Goal: Task Accomplishment & Management: Manage account settings

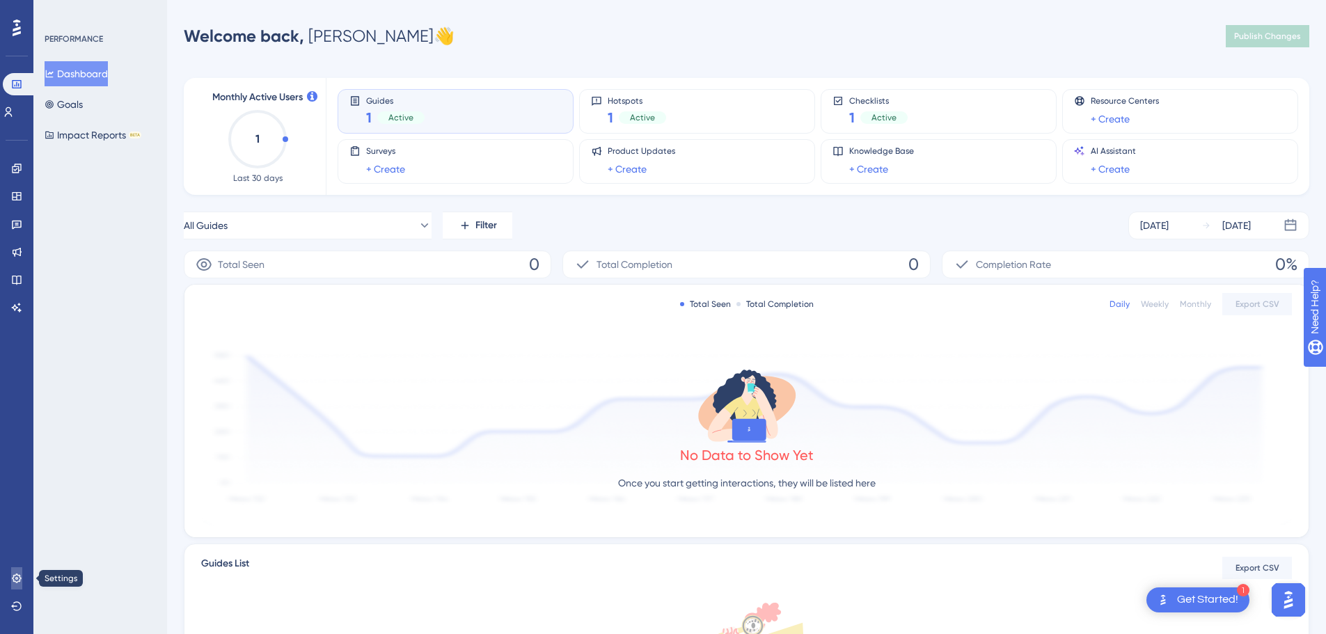
click at [21, 574] on icon at bounding box center [16, 578] width 11 height 11
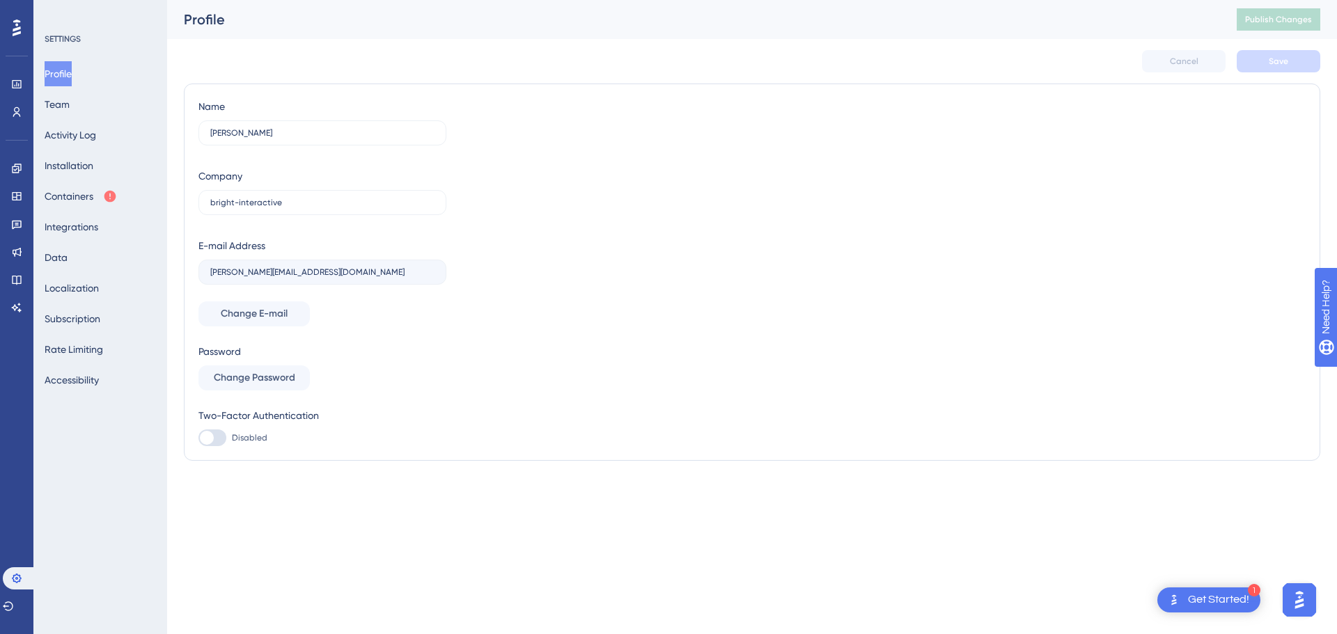
click at [83, 196] on div "✨ Save My Spot!✨" at bounding box center [669, 295] width 1337 height 634
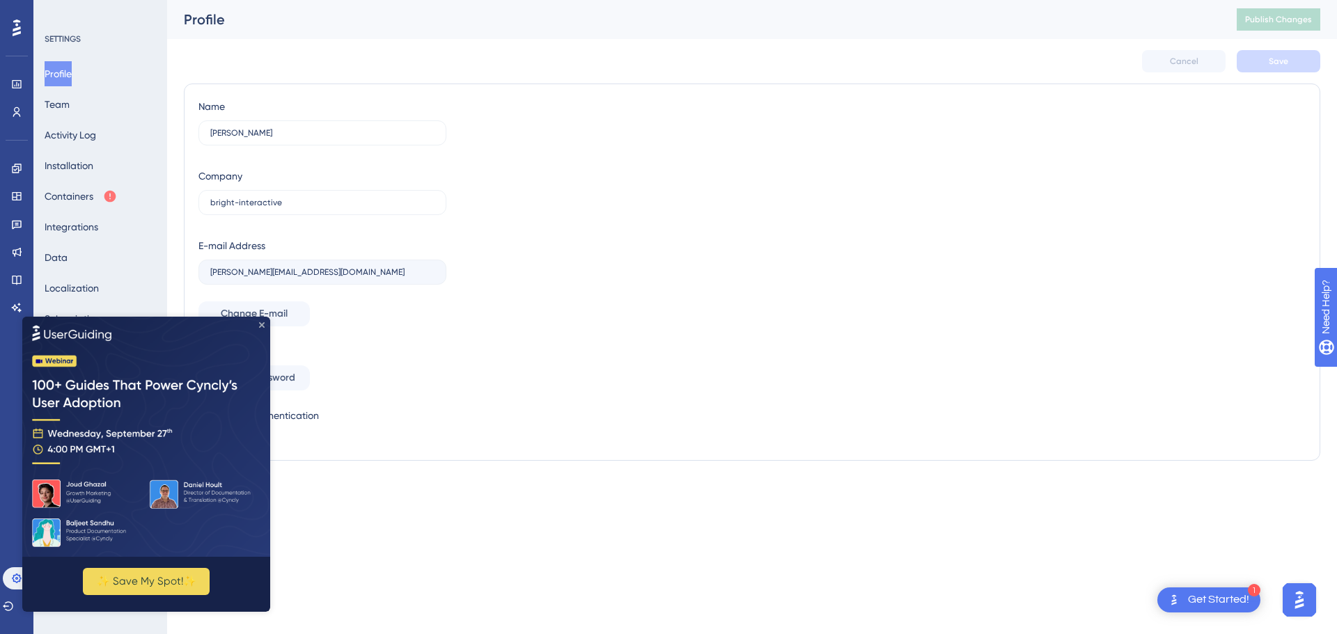
click at [260, 325] on icon "Close Preview" at bounding box center [262, 325] width 6 height 6
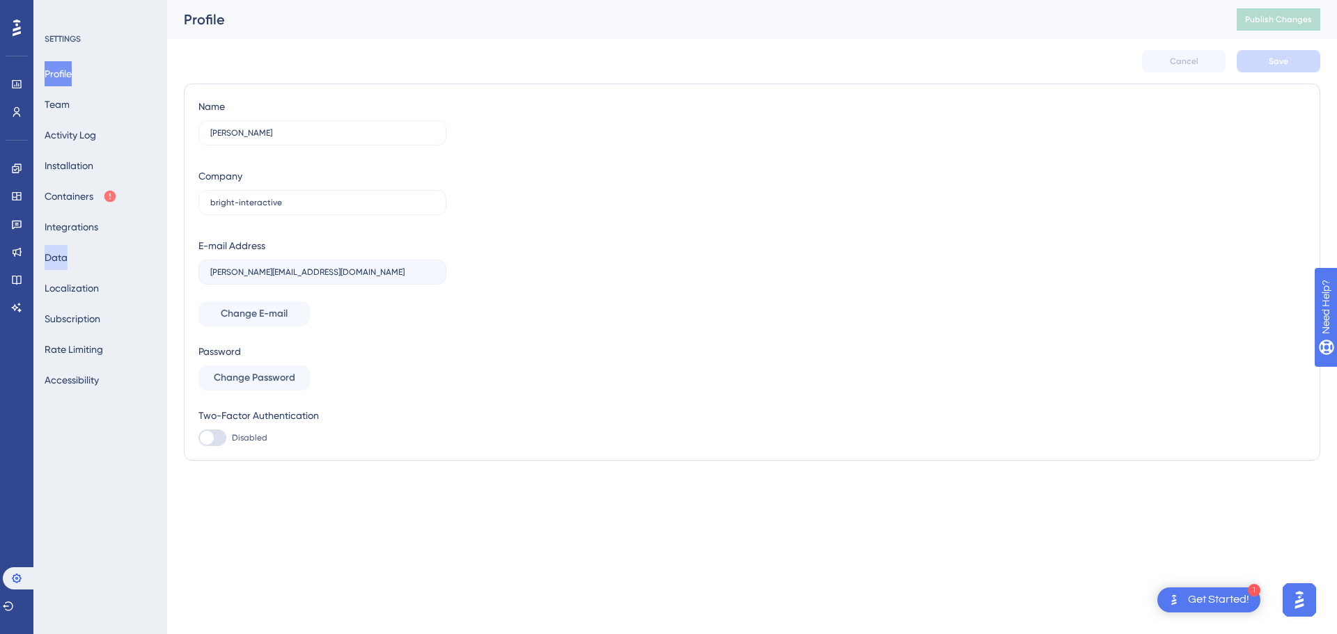
click at [68, 256] on button "Data" at bounding box center [56, 257] width 23 height 25
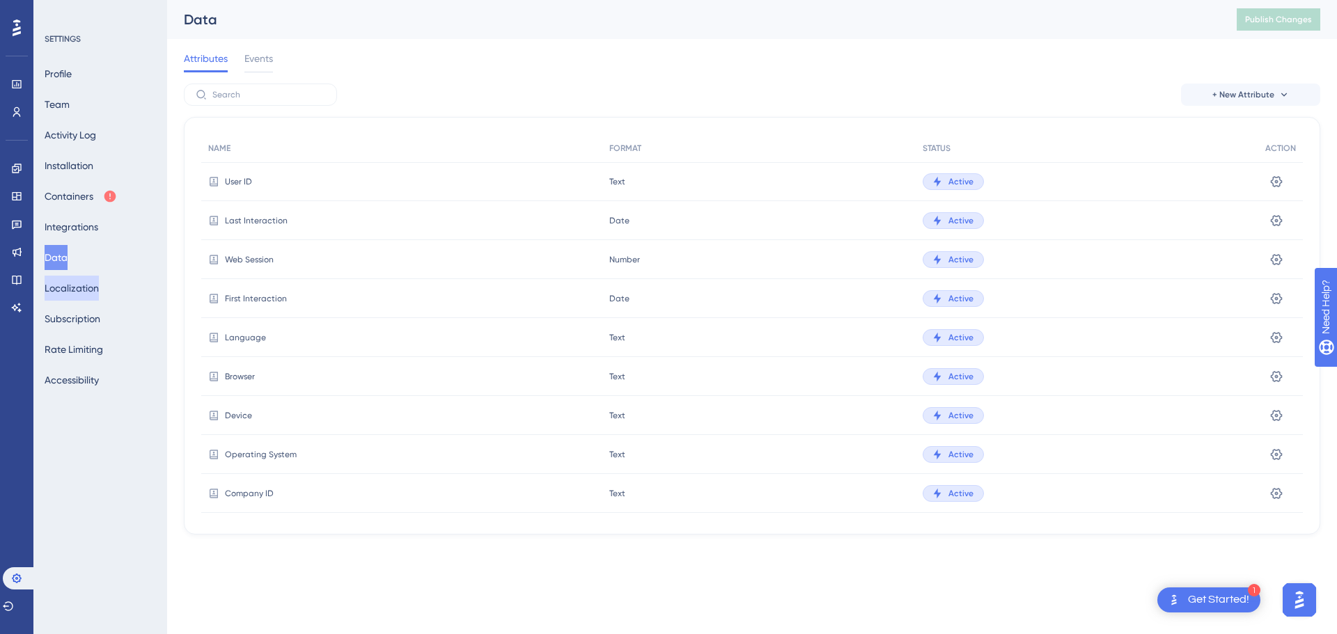
click at [84, 289] on button "Localization" at bounding box center [72, 288] width 54 height 25
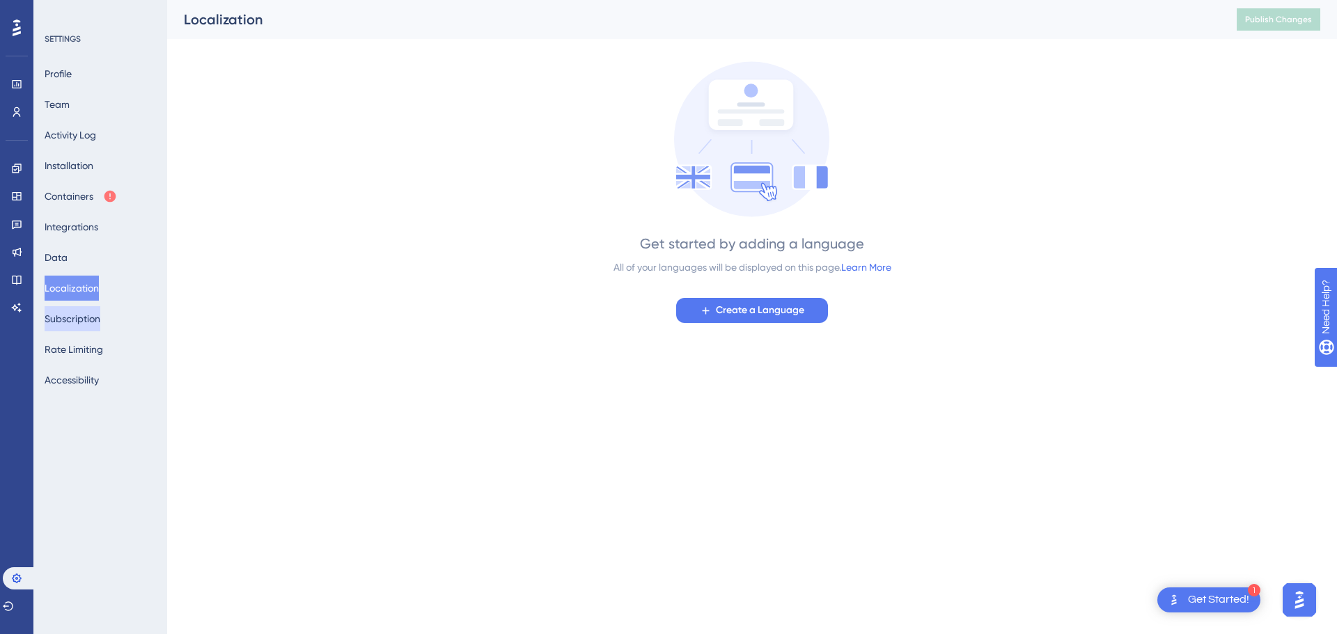
click at [89, 322] on button "Subscription" at bounding box center [73, 318] width 56 height 25
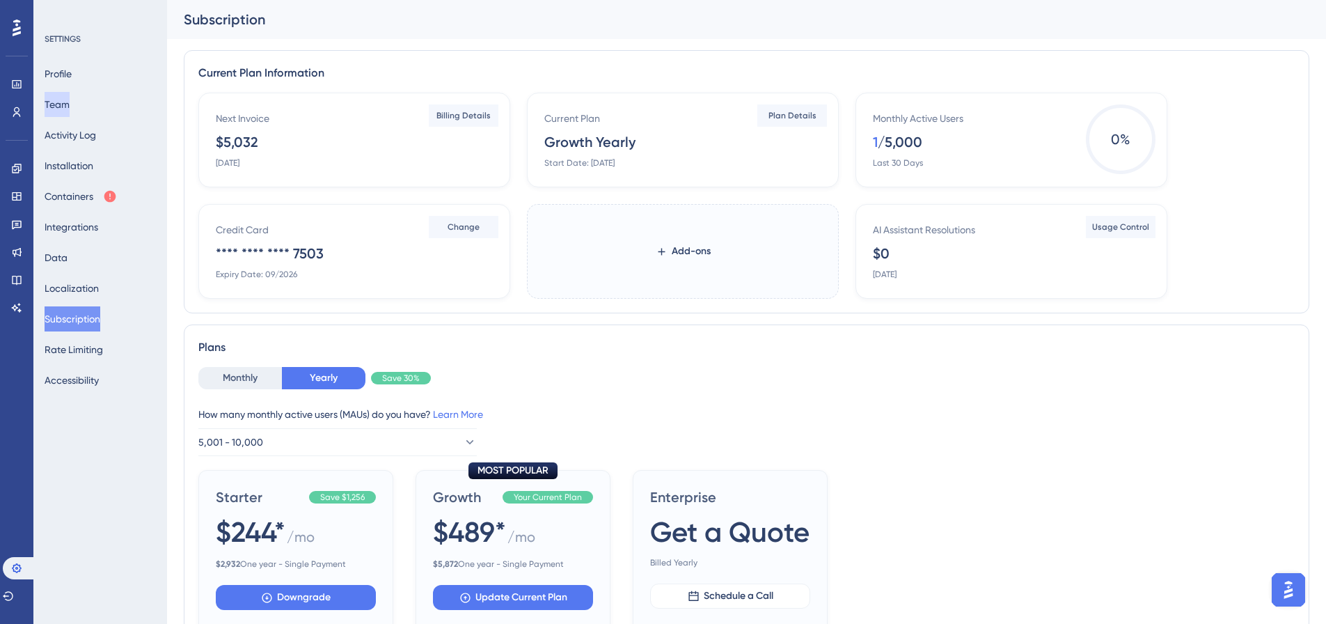
click at [68, 101] on button "Team" at bounding box center [57, 104] width 25 height 25
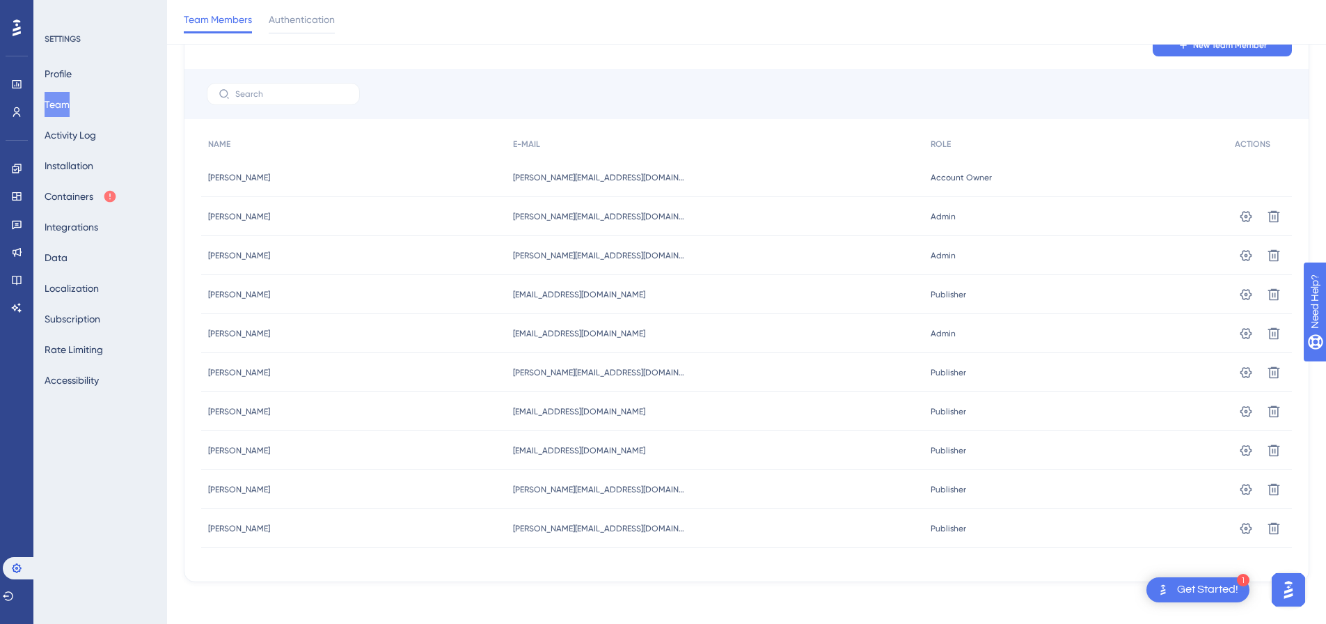
scroll to position [77, 0]
click at [71, 75] on button "Profile" at bounding box center [58, 73] width 27 height 25
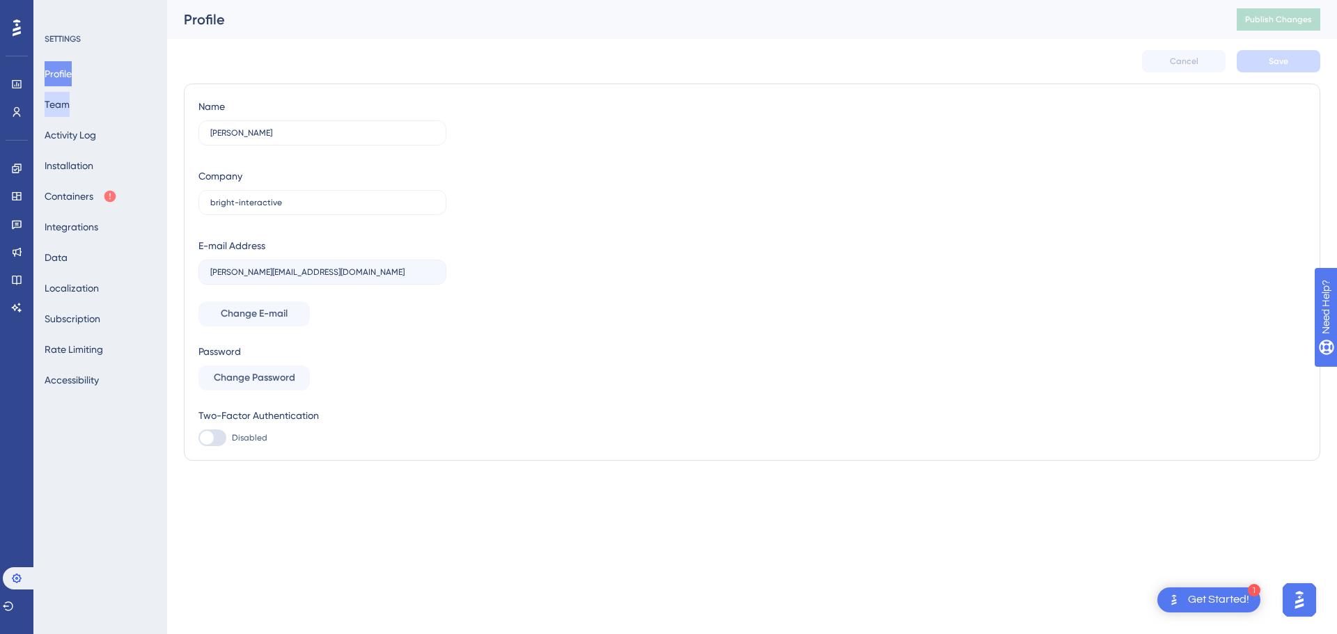
click at [66, 104] on button "Team" at bounding box center [57, 104] width 25 height 25
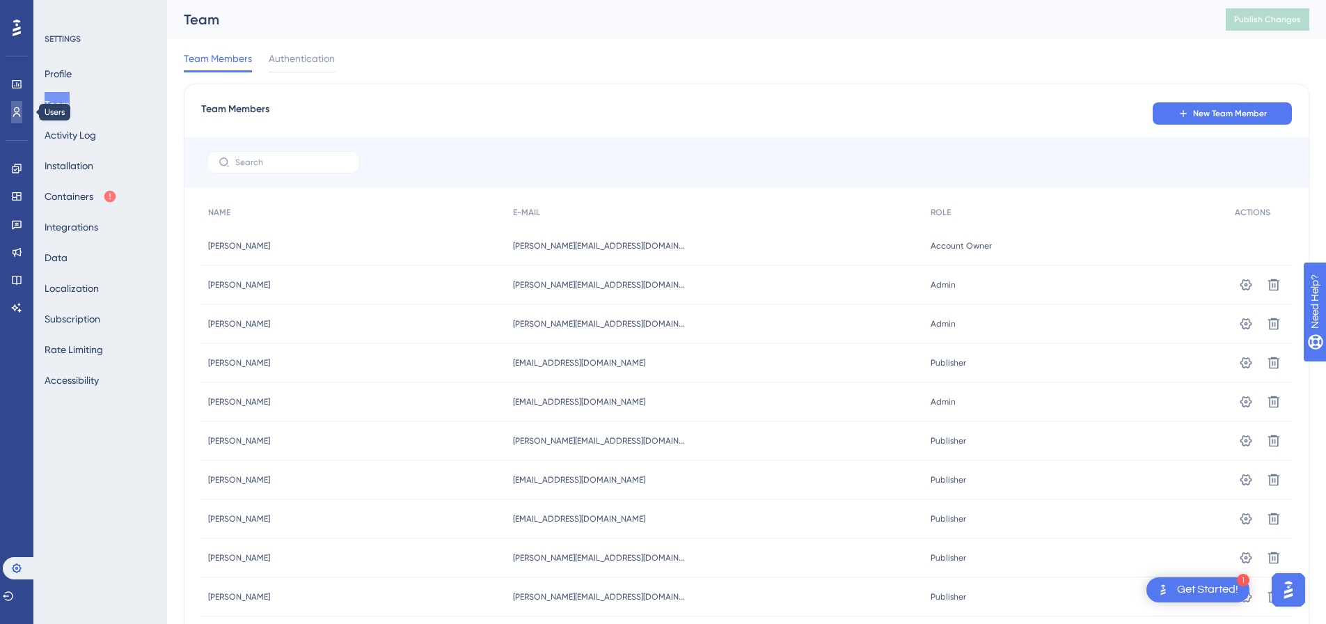
click at [17, 114] on icon at bounding box center [16, 112] width 11 height 11
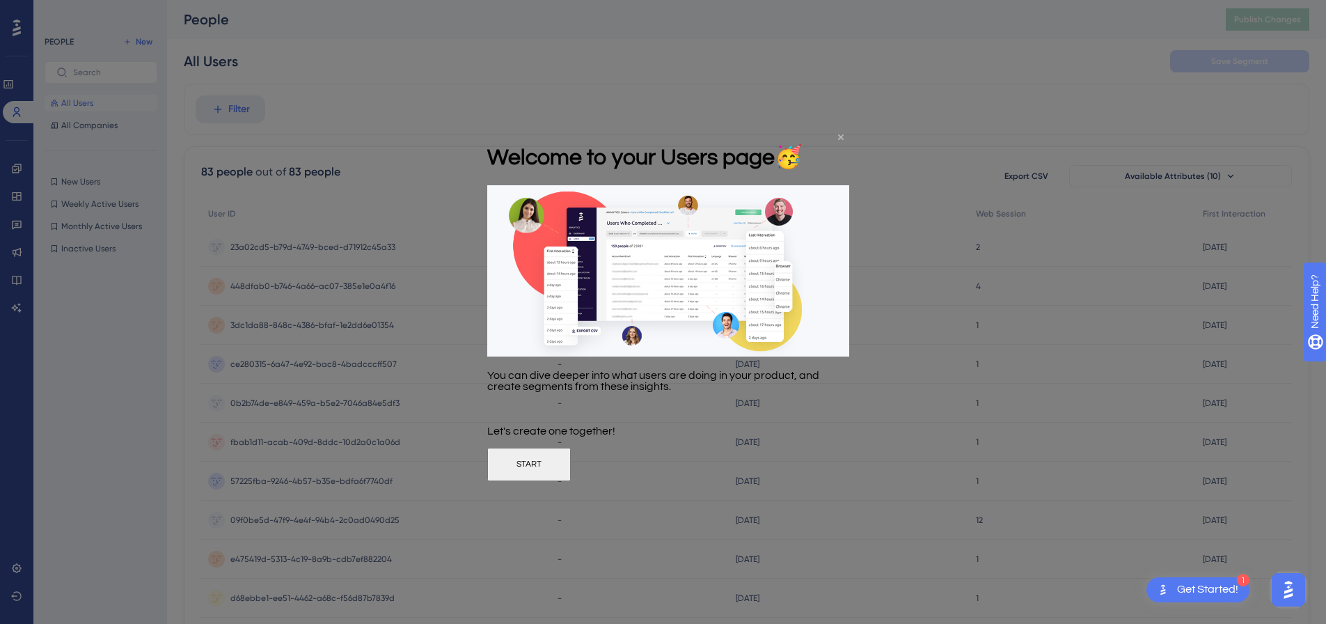
click at [841, 137] on icon "Close Preview" at bounding box center [841, 137] width 6 height 6
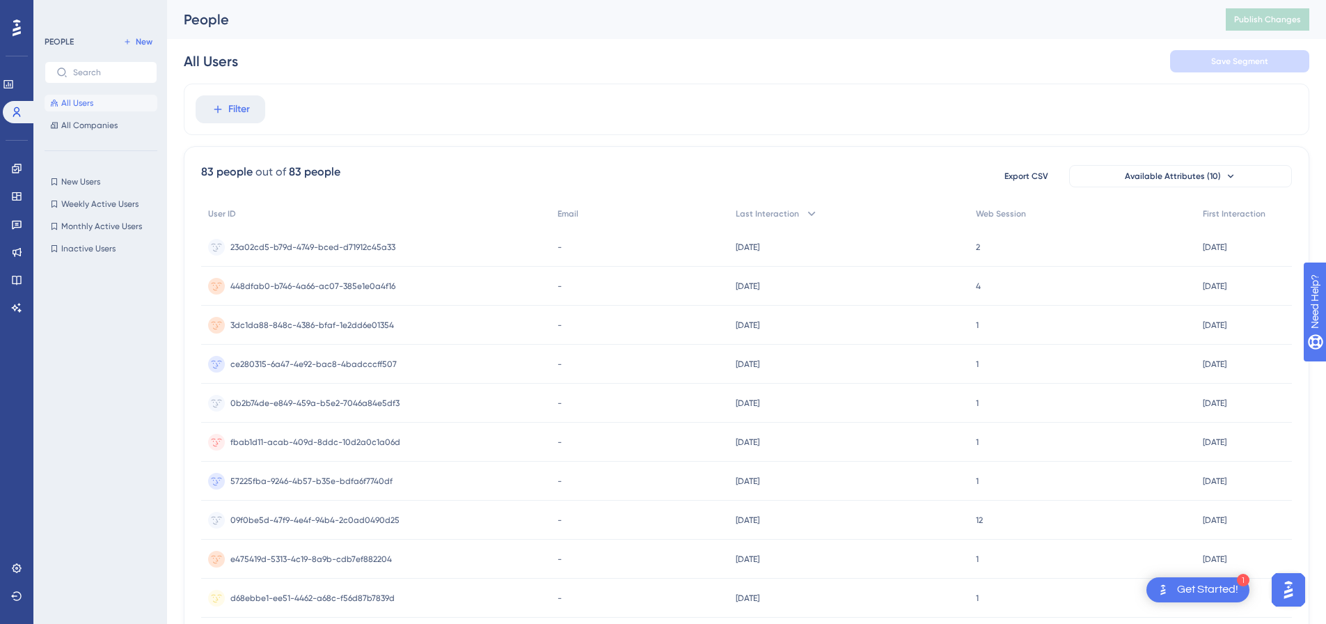
click at [87, 100] on span "All Users" at bounding box center [77, 102] width 32 height 11
click at [14, 79] on icon at bounding box center [8, 84] width 11 height 11
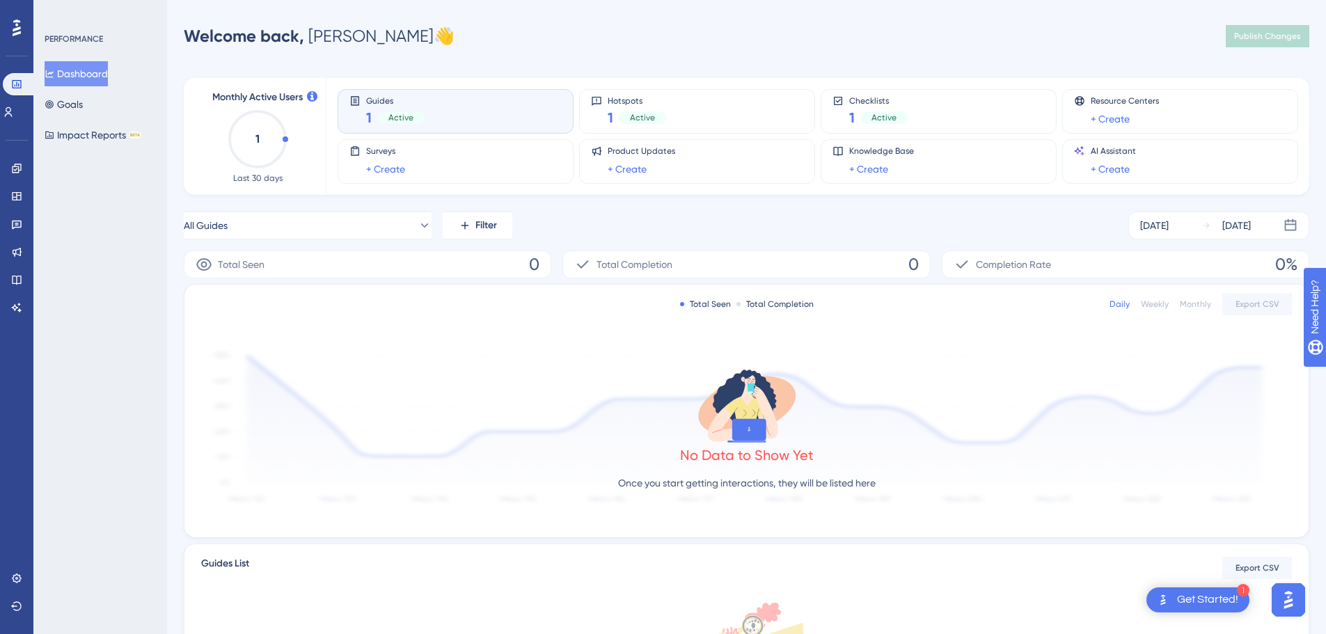
click at [12, 29] on div at bounding box center [17, 28] width 22 height 22
click at [13, 171] on icon at bounding box center [16, 168] width 9 height 9
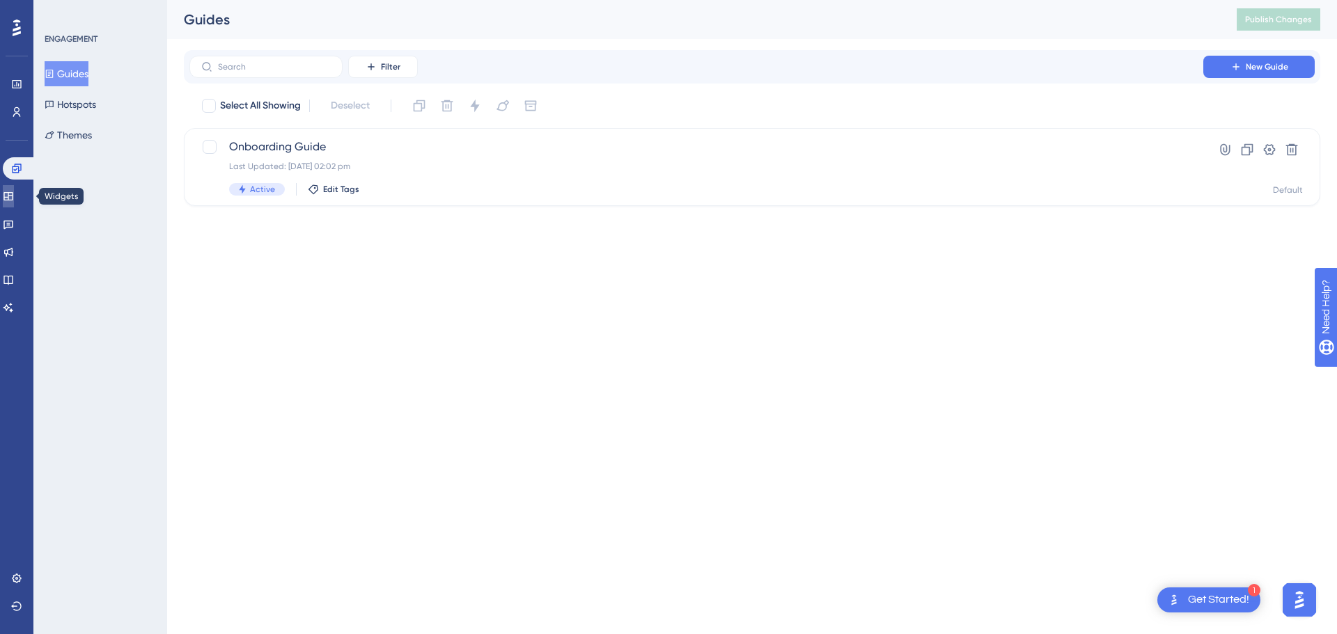
click at [14, 196] on icon at bounding box center [8, 196] width 11 height 11
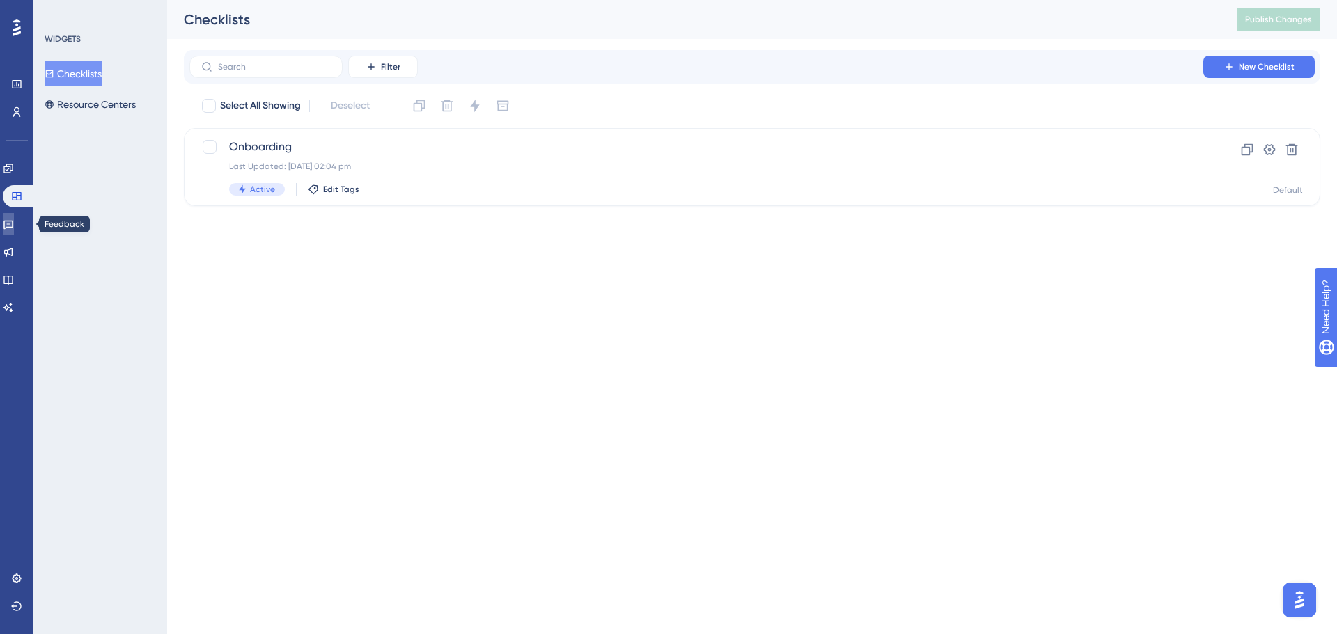
click at [13, 223] on icon at bounding box center [8, 225] width 10 height 9
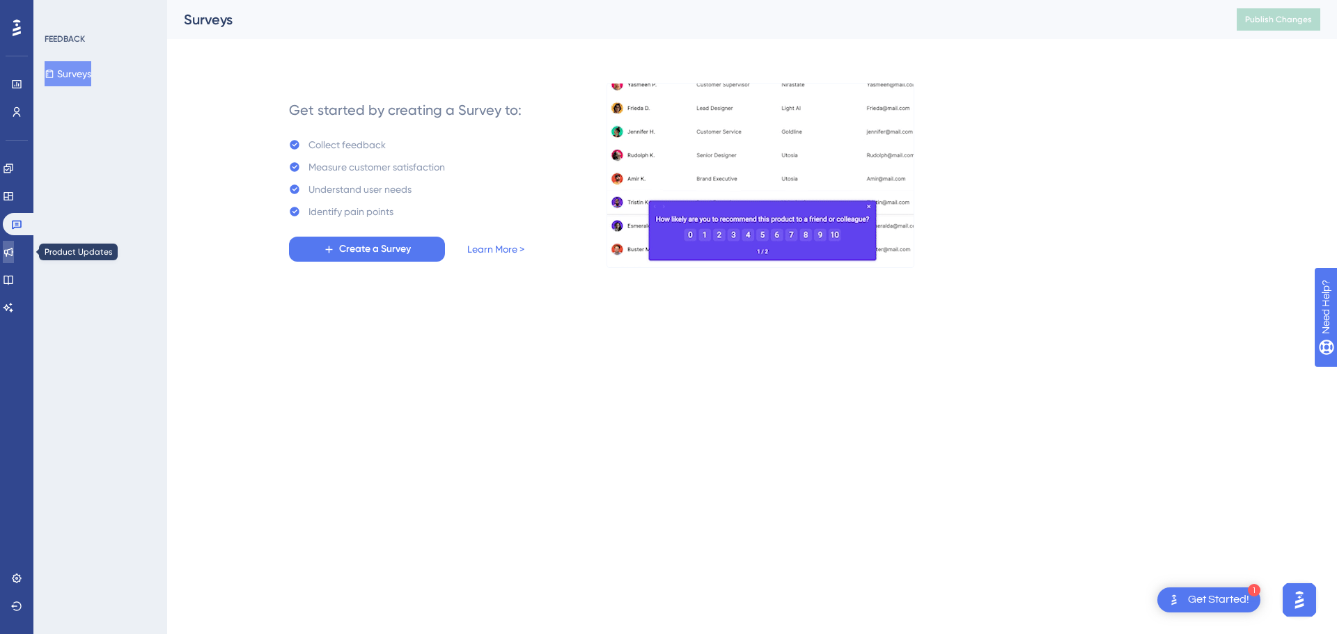
click at [14, 249] on icon at bounding box center [8, 251] width 11 height 11
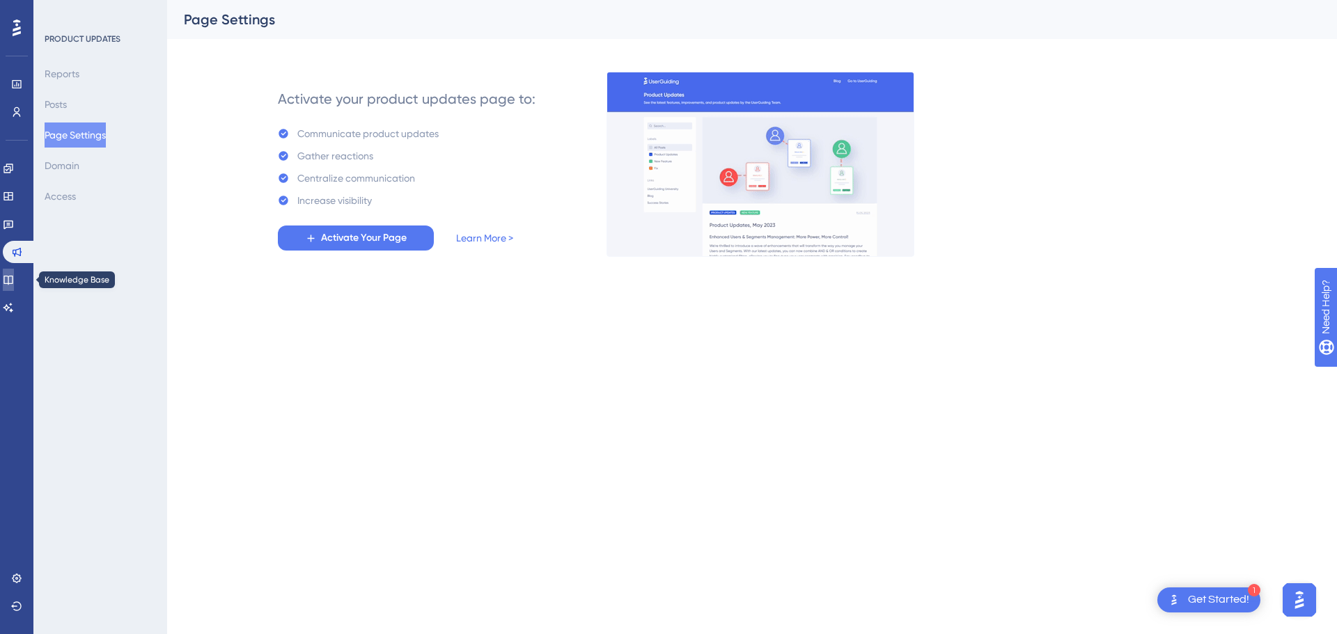
click at [14, 283] on icon at bounding box center [8, 279] width 11 height 11
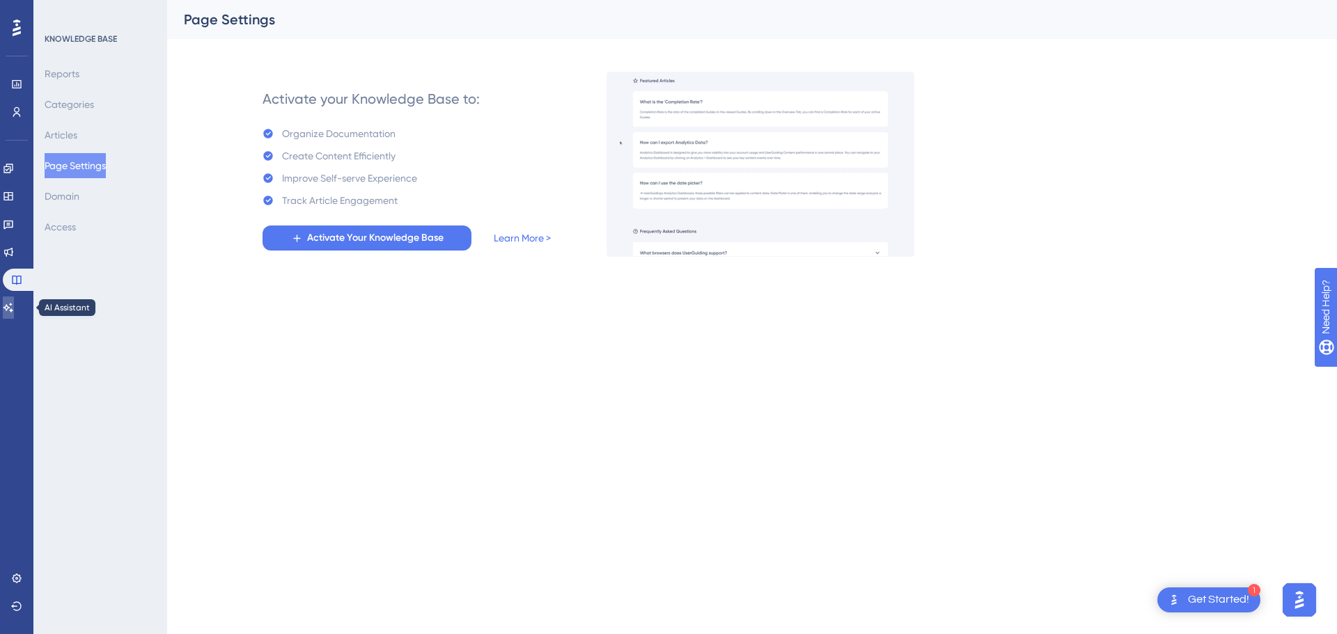
click at [14, 306] on icon at bounding box center [8, 307] width 11 height 11
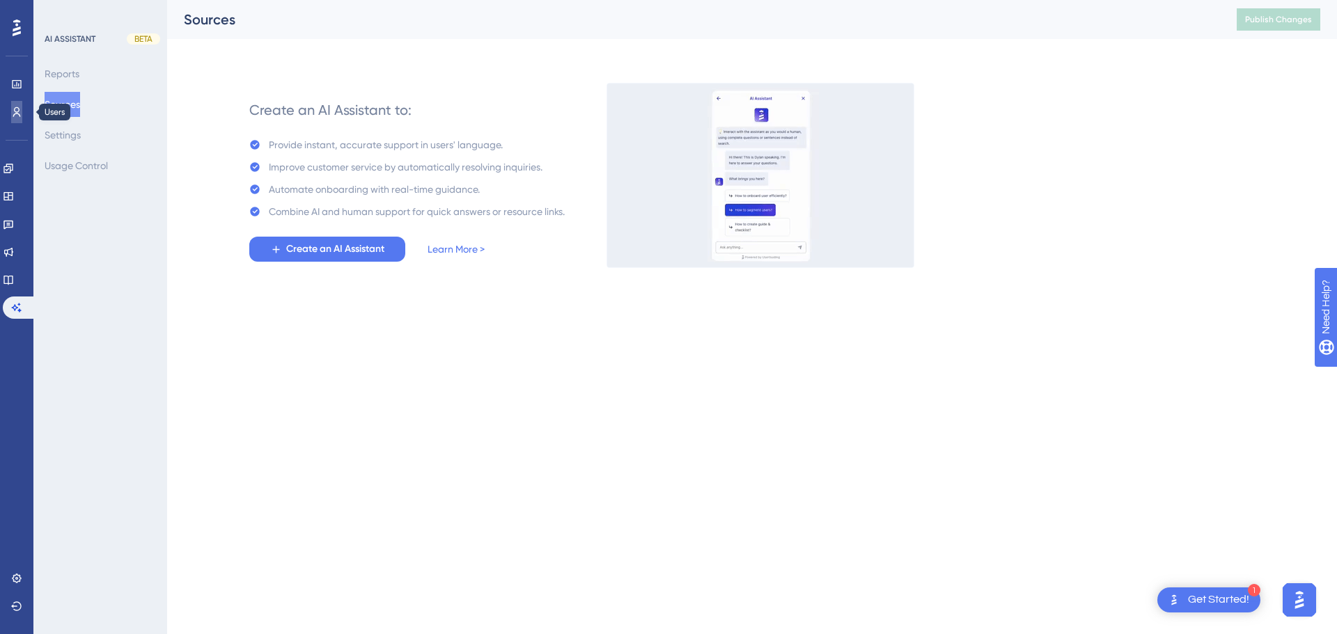
click at [18, 116] on icon at bounding box center [16, 112] width 11 height 11
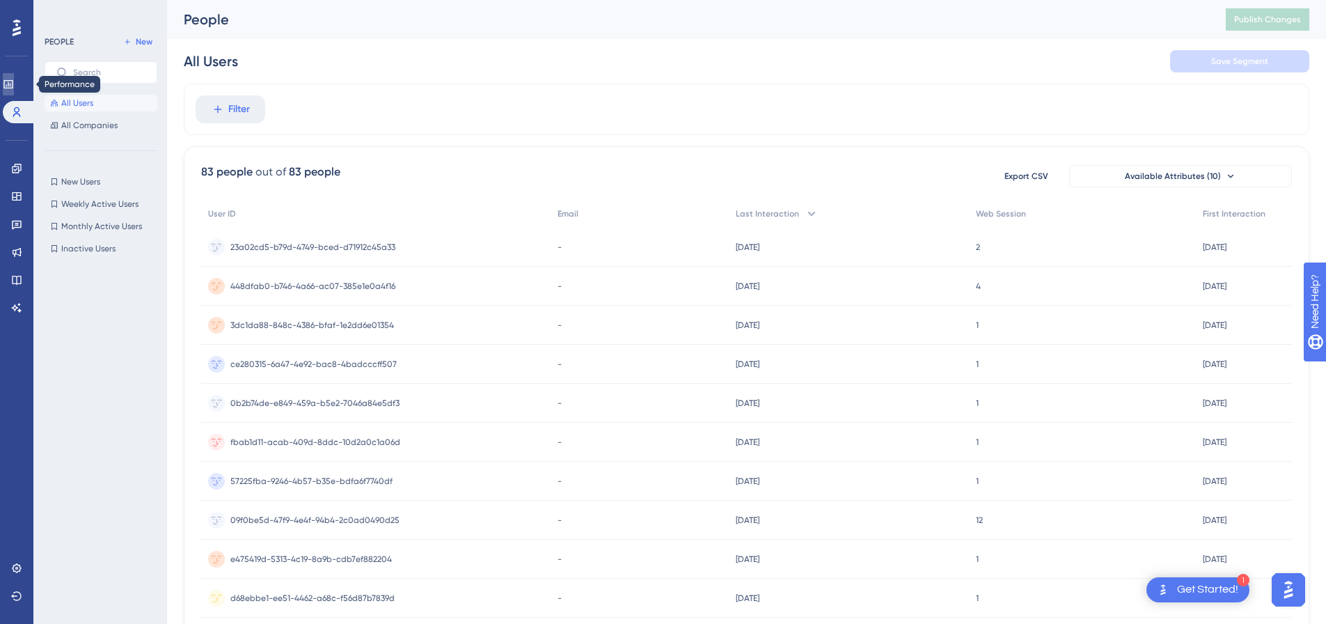
click at [14, 85] on icon at bounding box center [8, 84] width 11 height 11
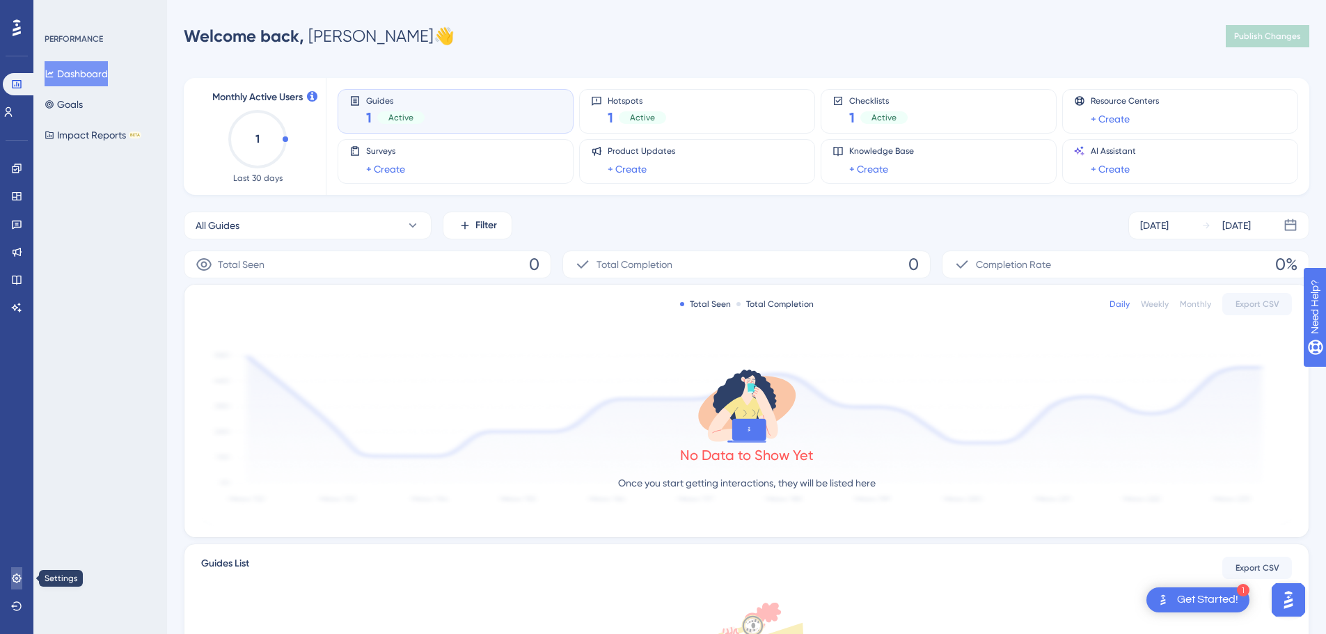
click at [15, 581] on icon at bounding box center [16, 578] width 9 height 9
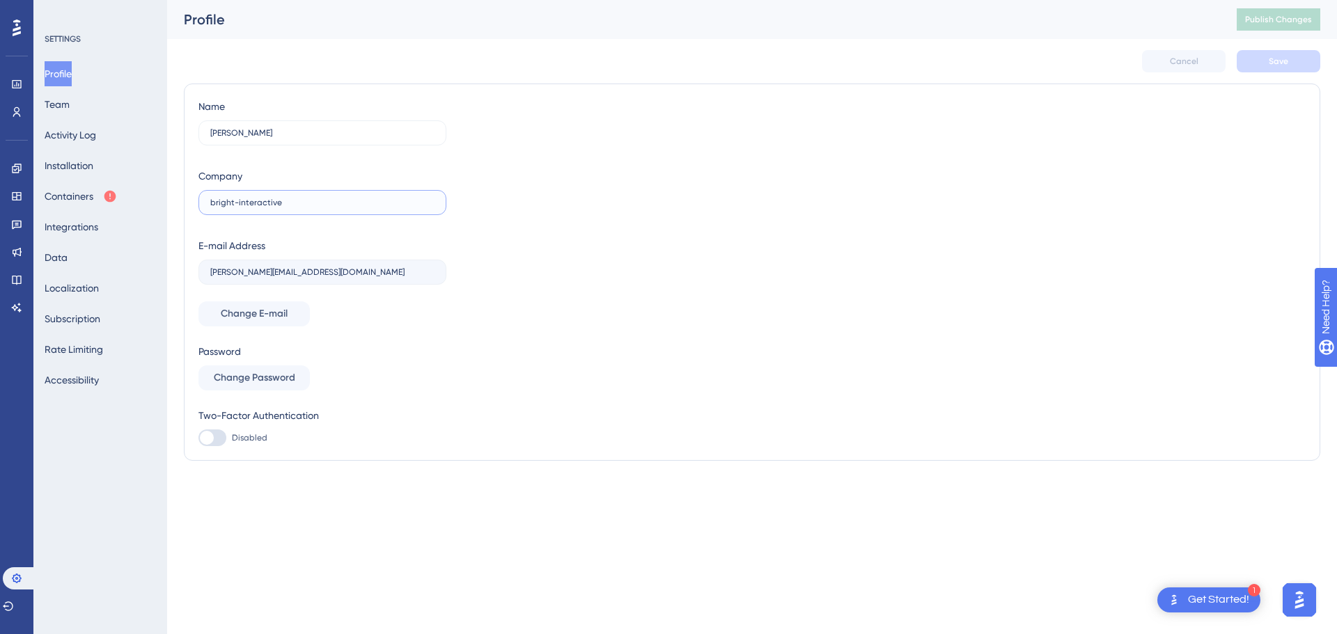
drag, startPoint x: 304, startPoint y: 200, endPoint x: 185, endPoint y: 202, distance: 119.1
click at [185, 202] on div "Name Wes Hansford Company bright-interactive E-mail Address wes@bright-interact…" at bounding box center [752, 272] width 1136 height 377
type input "Asset Bank"
click at [1264, 61] on button "Save" at bounding box center [1279, 61] width 84 height 22
click at [81, 138] on button "Activity Log" at bounding box center [71, 135] width 52 height 25
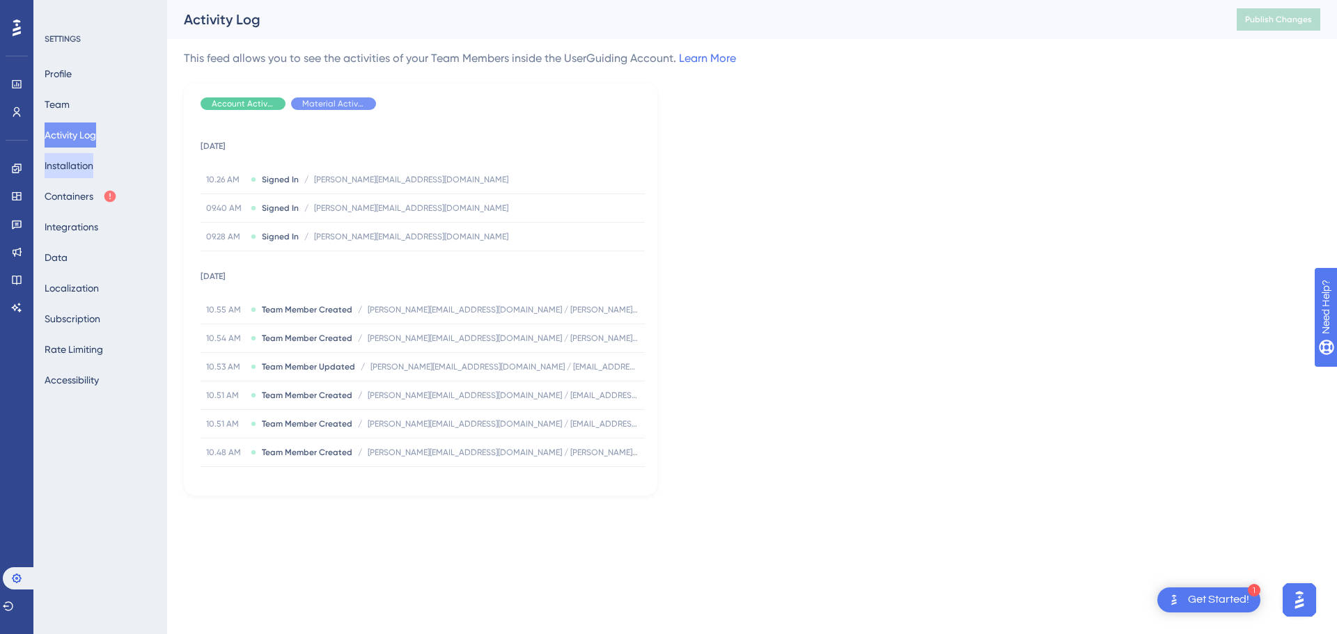
click at [78, 163] on button "Installation" at bounding box center [69, 165] width 49 height 25
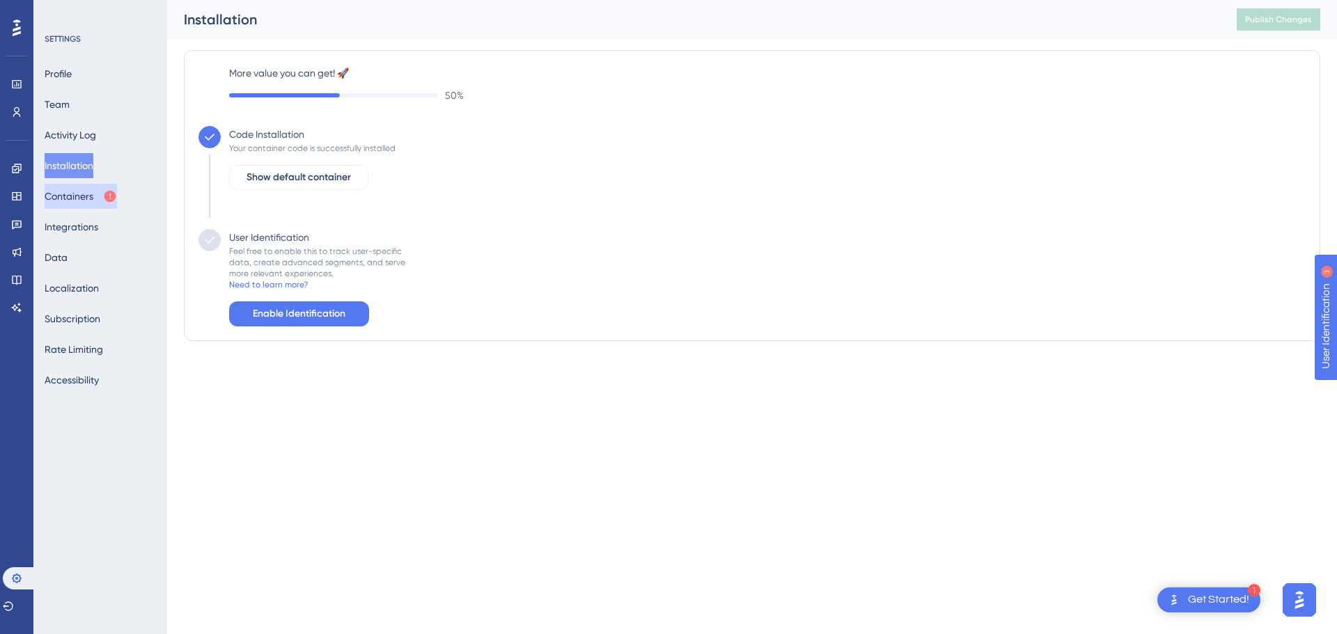
click at [72, 198] on button "Containers" at bounding box center [81, 196] width 72 height 25
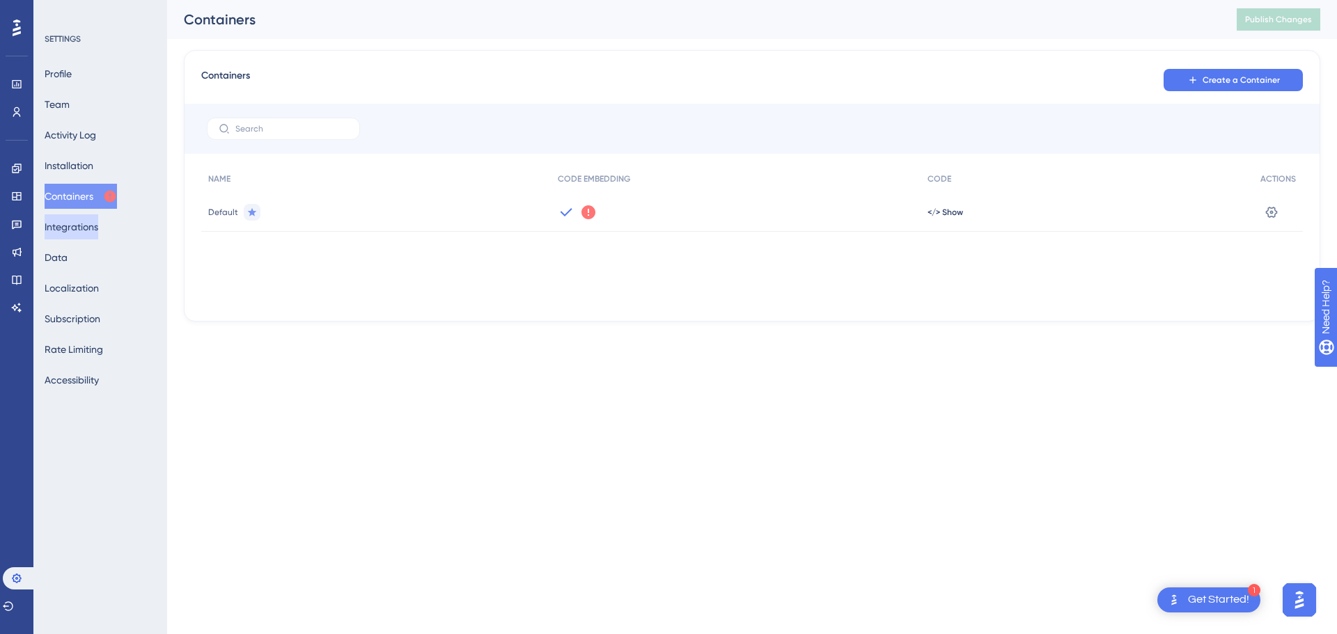
click at [68, 224] on button "Integrations" at bounding box center [72, 226] width 54 height 25
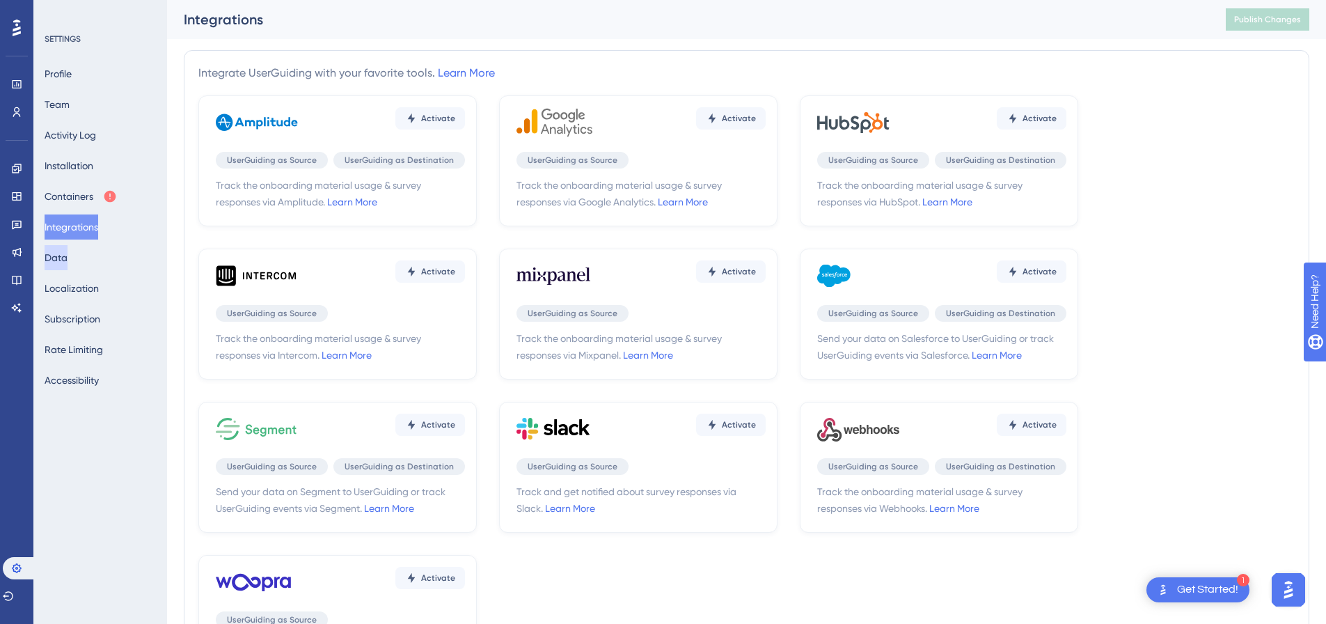
click at [61, 262] on button "Data" at bounding box center [56, 257] width 23 height 25
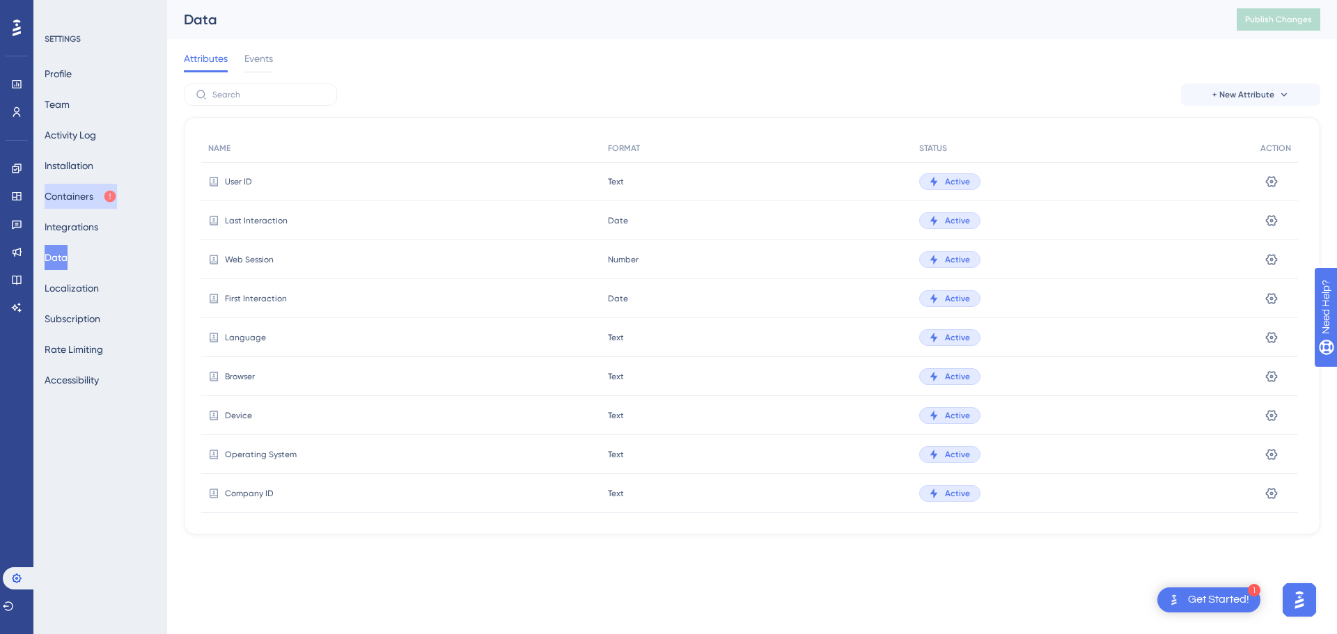
click at [99, 196] on button "Containers" at bounding box center [81, 196] width 72 height 25
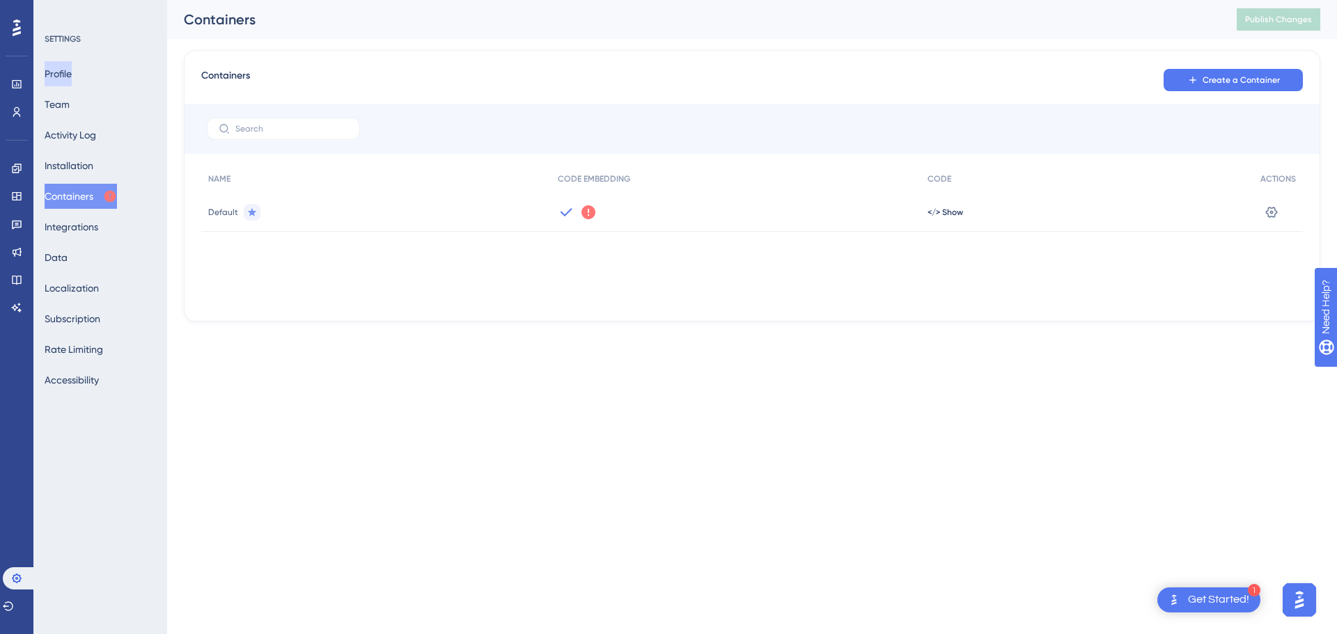
click at [72, 70] on button "Profile" at bounding box center [58, 73] width 27 height 25
